Goal: Information Seeking & Learning: Learn about a topic

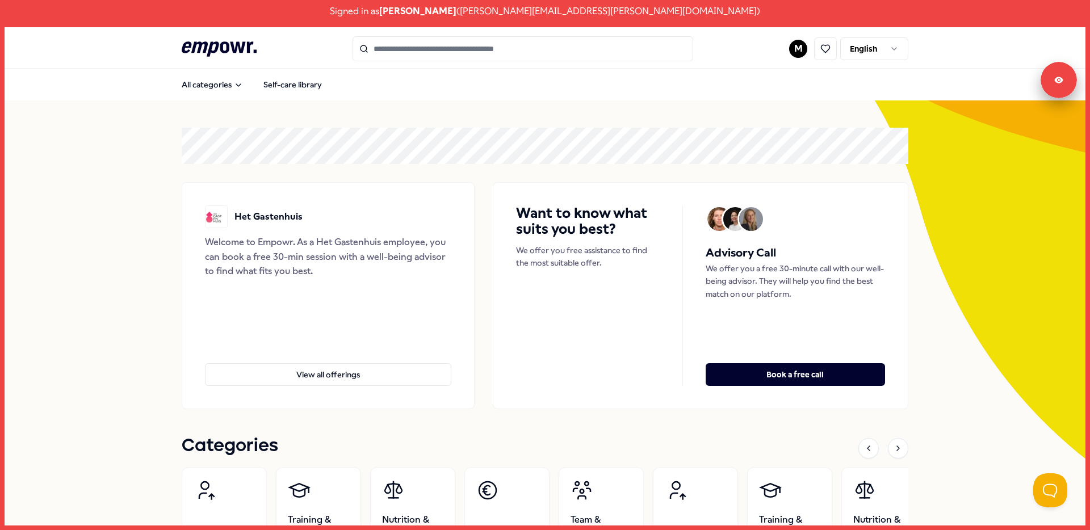
click at [785, 47] on html "Signed in as [PERSON_NAME] ( [PERSON_NAME][EMAIL_ADDRESS][PERSON_NAME][DOMAIN_N…" at bounding box center [545, 265] width 1090 height 530
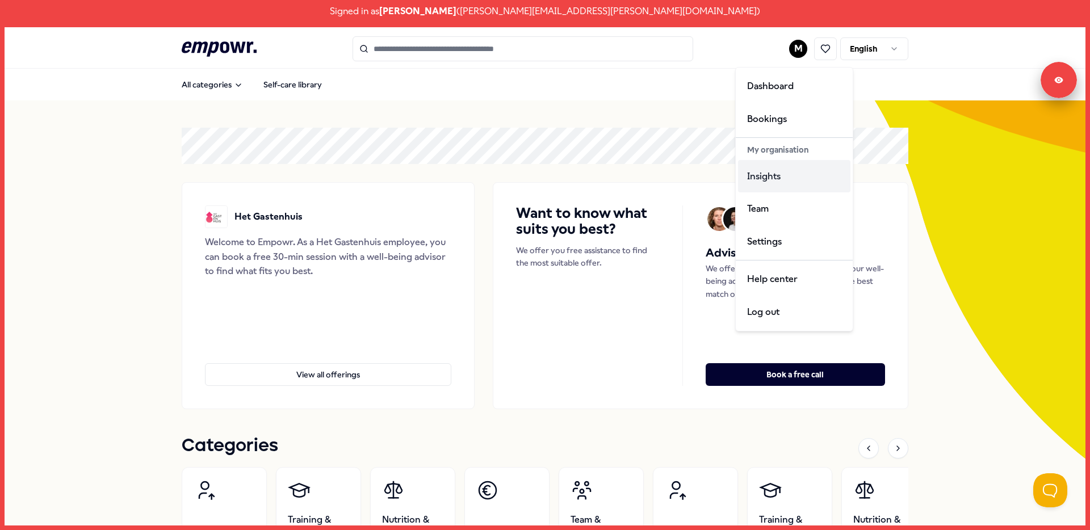
click at [778, 179] on div "Insights" at bounding box center [794, 176] width 112 height 33
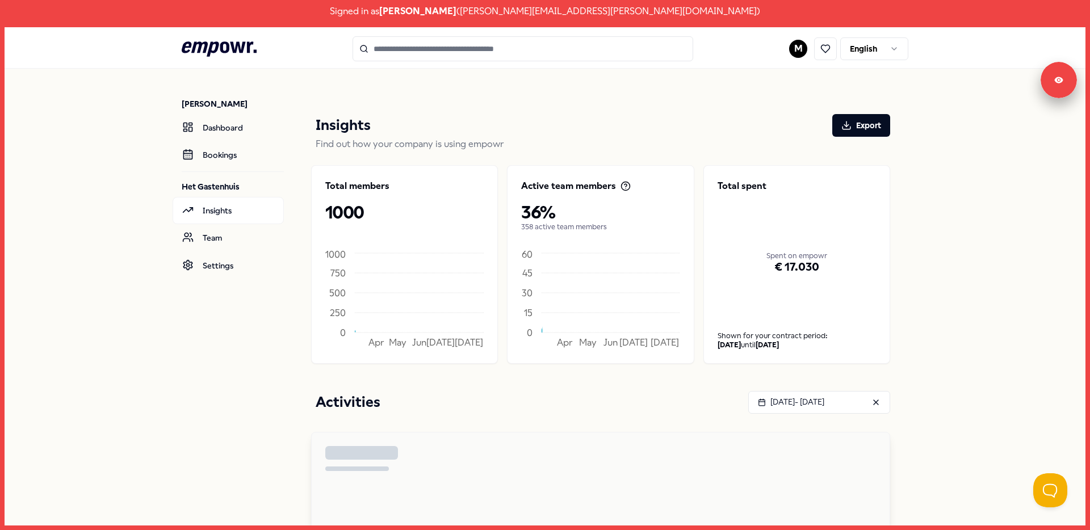
click at [879, 53] on html "Signed in as [PERSON_NAME] ( [PERSON_NAME][EMAIL_ADDRESS][PERSON_NAME][DOMAIN_N…" at bounding box center [545, 265] width 1090 height 530
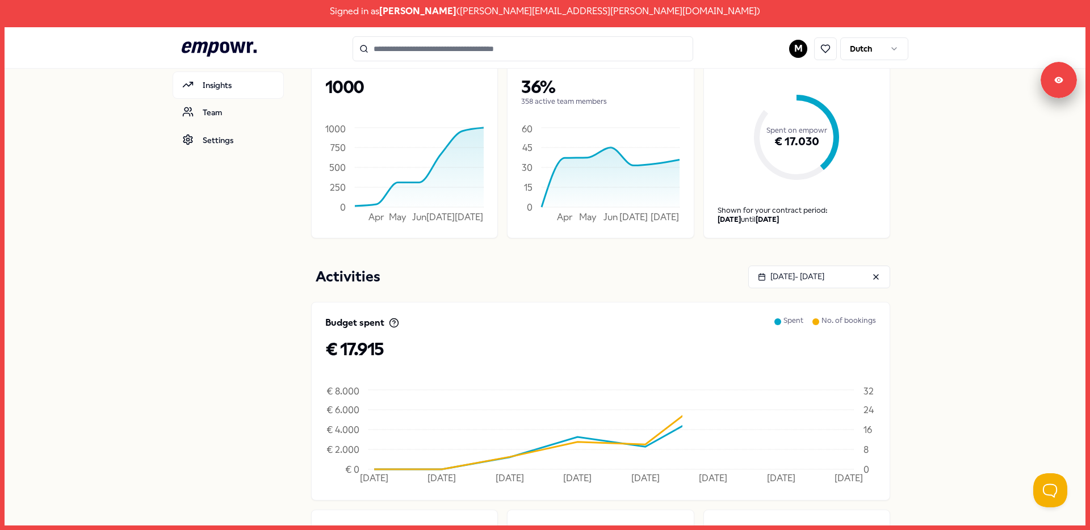
scroll to position [418, 0]
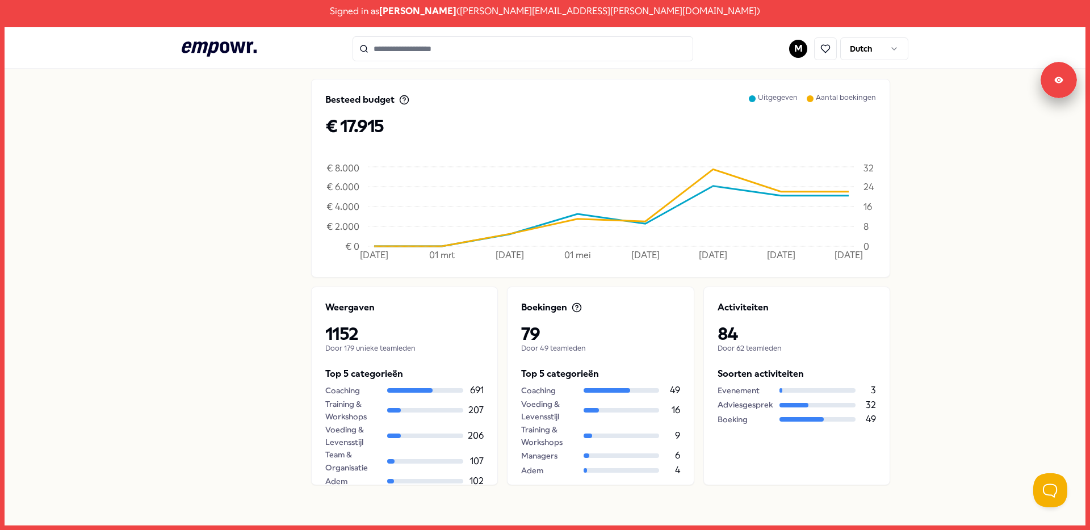
click at [710, 172] on icon at bounding box center [611, 207] width 475 height 77
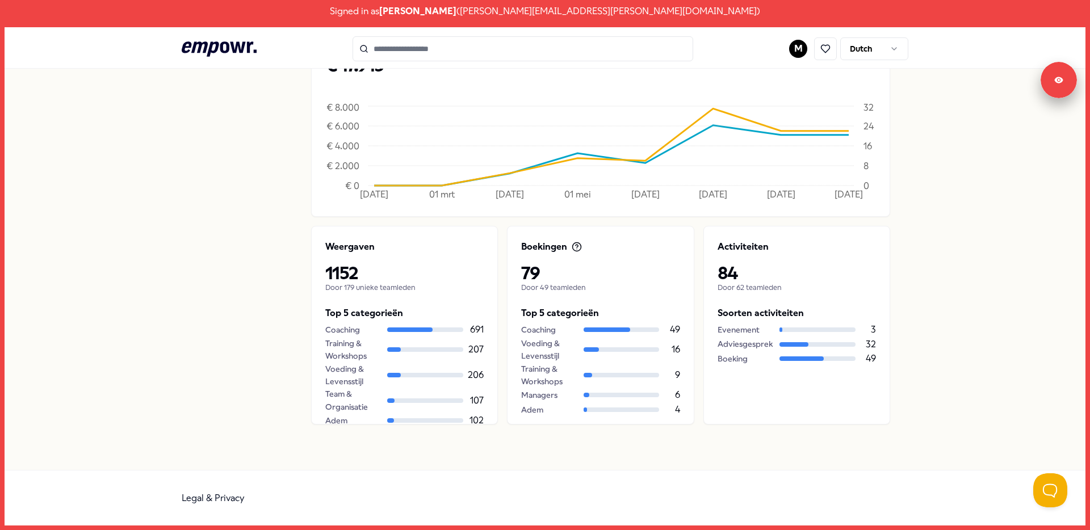
scroll to position [323, 0]
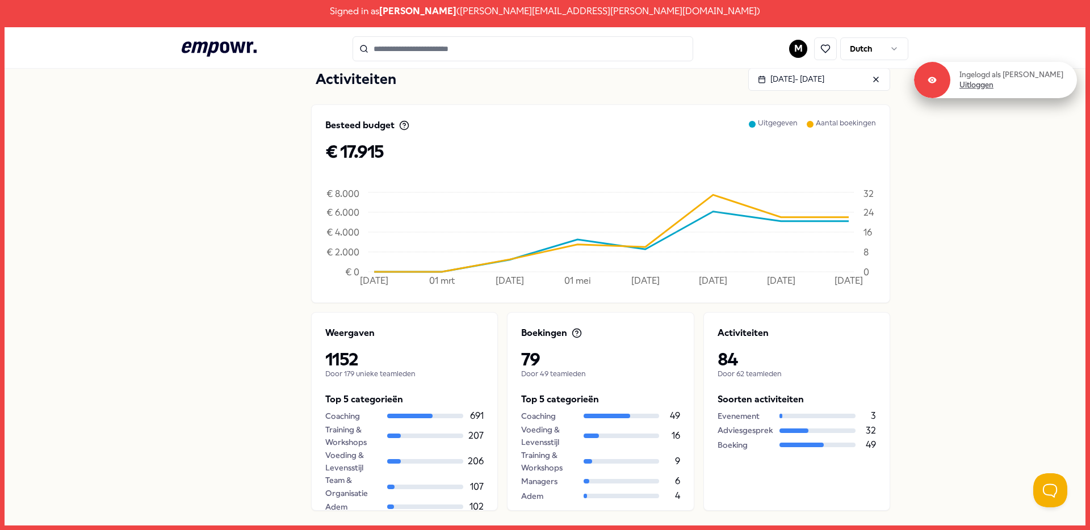
click at [973, 84] on link "Uitloggen" at bounding box center [977, 85] width 34 height 10
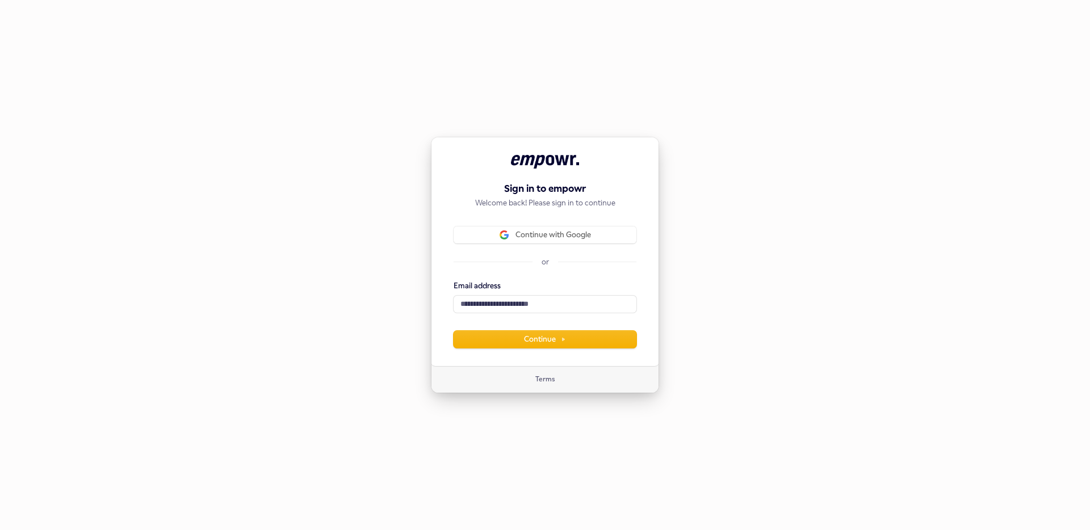
click at [560, 250] on div "Continue with Google or Email address Continue" at bounding box center [545, 288] width 183 height 122
click at [562, 241] on button "Continue with Google" at bounding box center [545, 235] width 183 height 17
